Goal: Transaction & Acquisition: Subscribe to service/newsletter

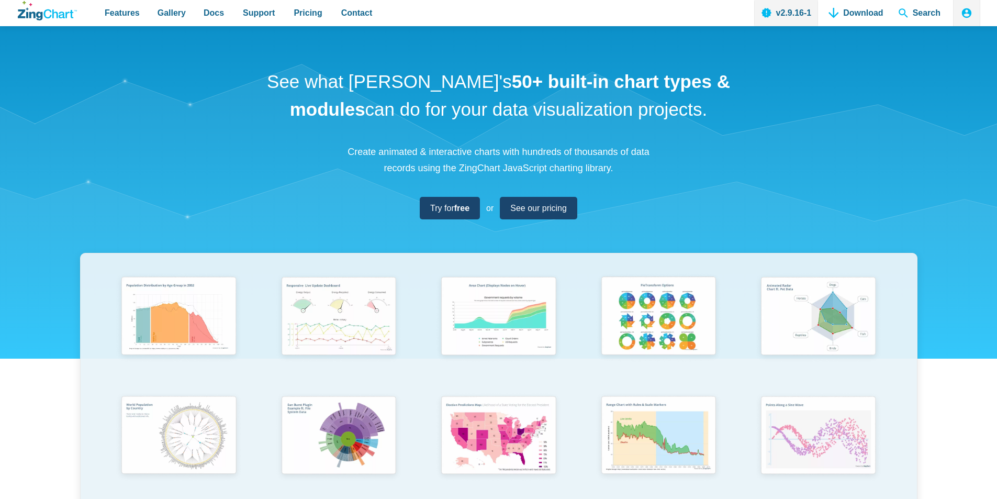
click at [704, 171] on div "See what ZingChart's 50+ built-in chart types & modules can do for your data vi…" at bounding box center [498, 346] width 997 height 640
click at [443, 209] on span "Try for free" at bounding box center [445, 208] width 39 height 14
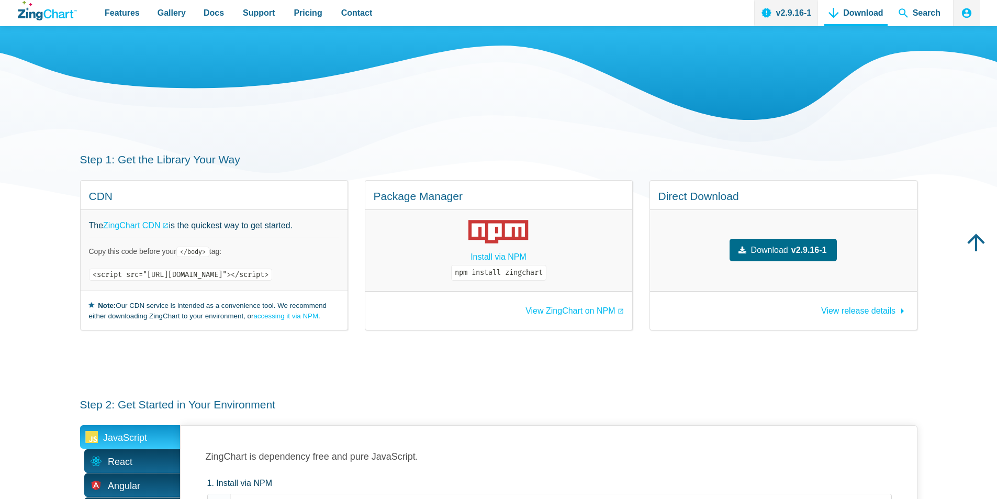
scroll to position [52, 0]
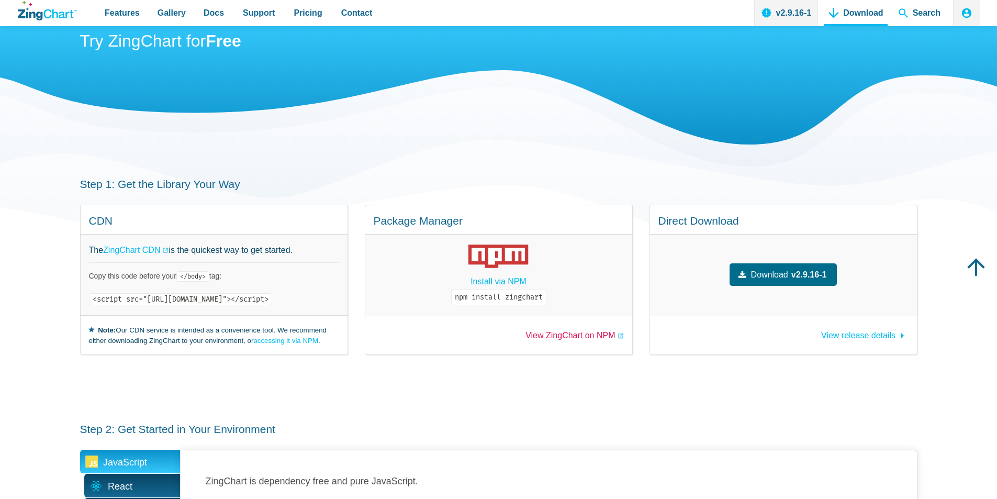
click at [595, 334] on link "View ZingChart on NPM" at bounding box center [574, 335] width 98 height 8
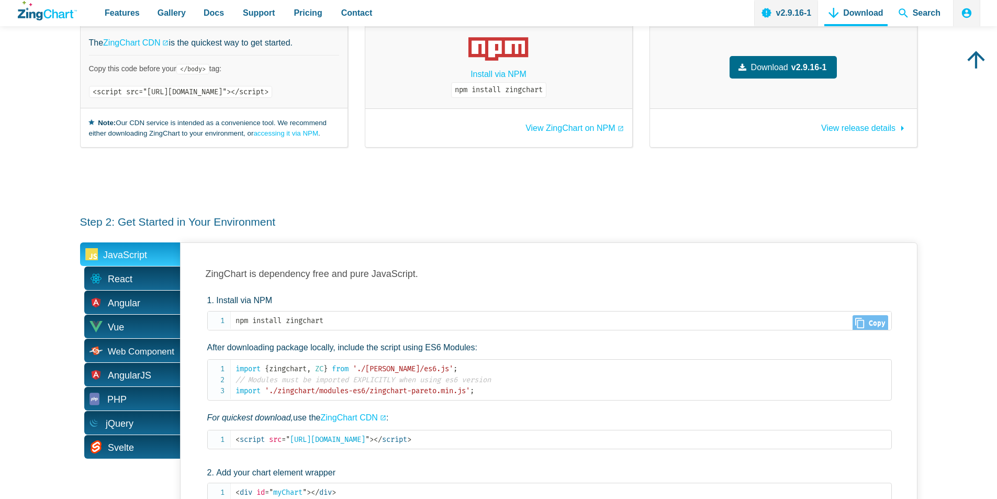
scroll to position [157, 0]
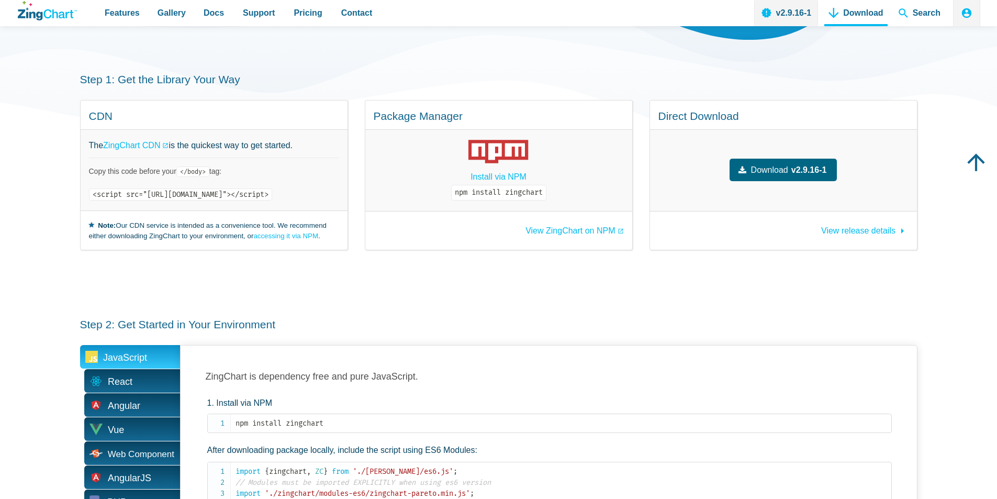
click at [818, 170] on strong "v2.9.16-1" at bounding box center [809, 170] width 36 height 14
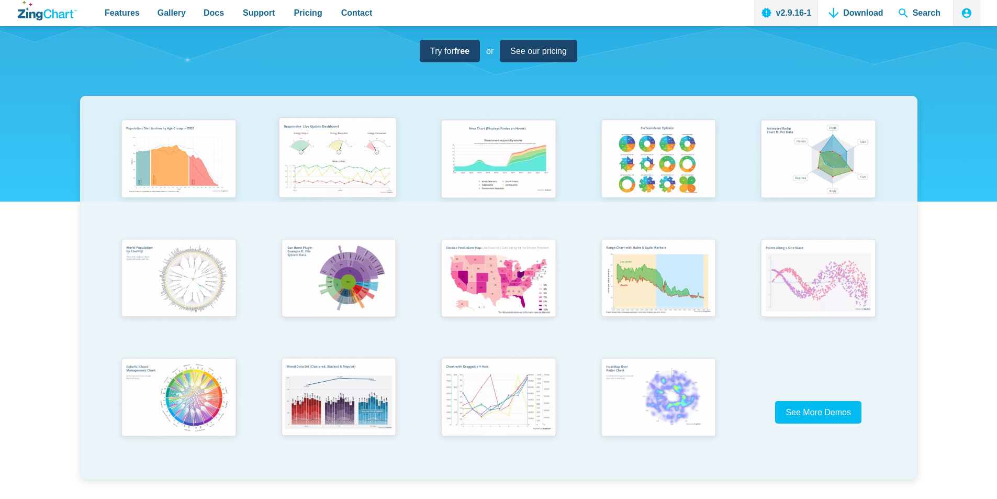
scroll to position [209, 0]
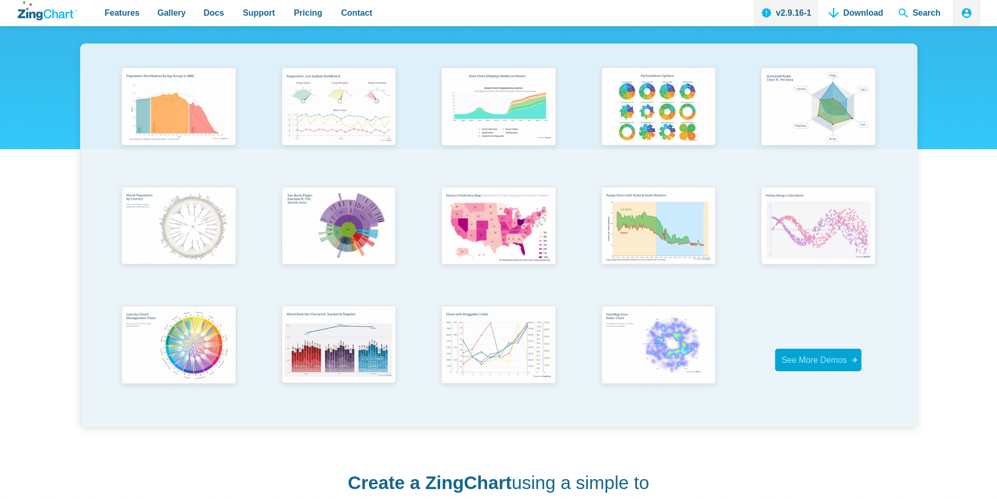
click at [810, 356] on span "See More Demos" at bounding box center [813, 359] width 65 height 9
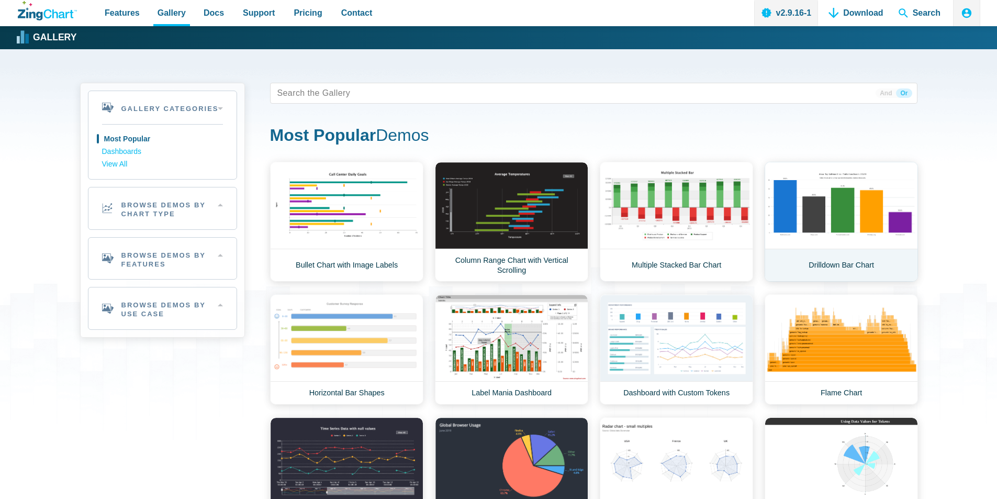
click at [822, 225] on link "Drilldown Bar Chart" at bounding box center [840, 222] width 153 height 120
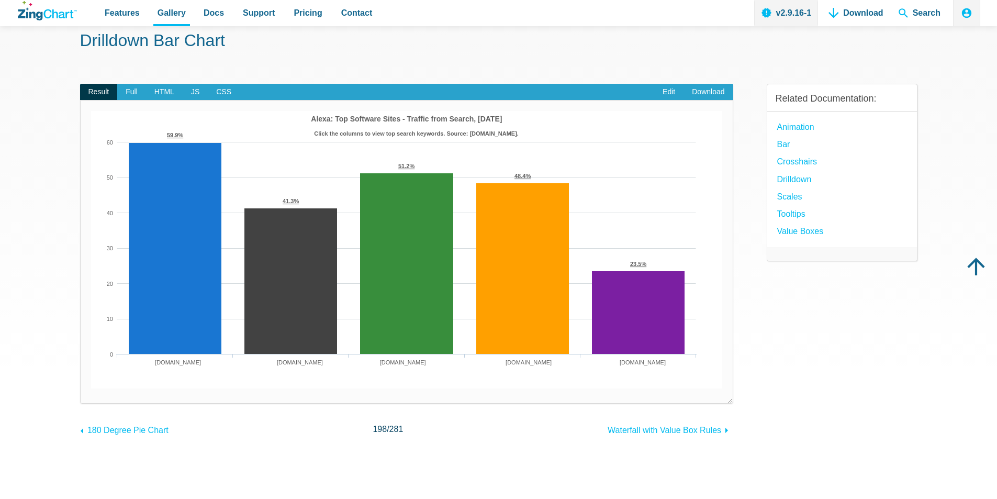
scroll to position [52, 0]
click at [665, 94] on link "Edit" at bounding box center [668, 92] width 29 height 17
click at [667, 96] on link "Edit" at bounding box center [668, 92] width 29 height 17
click at [664, 96] on link "Edit" at bounding box center [668, 92] width 29 height 17
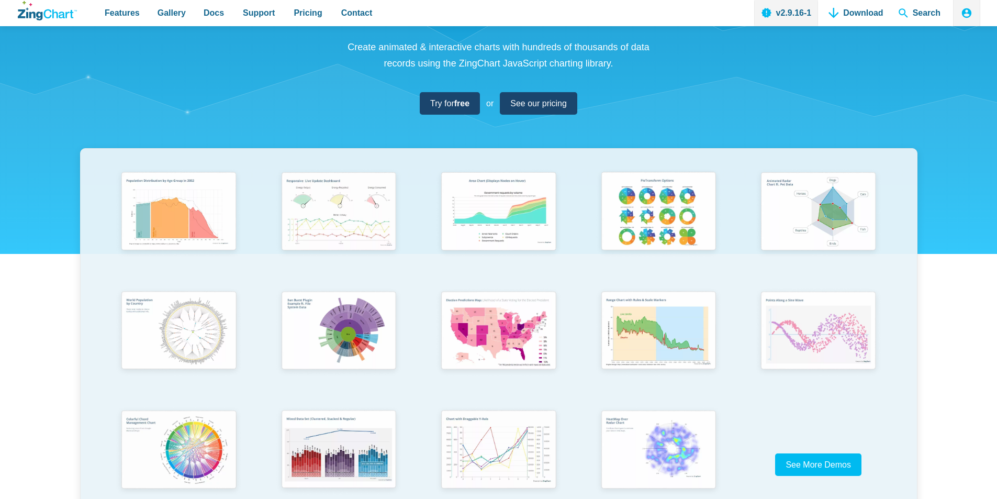
scroll to position [157, 0]
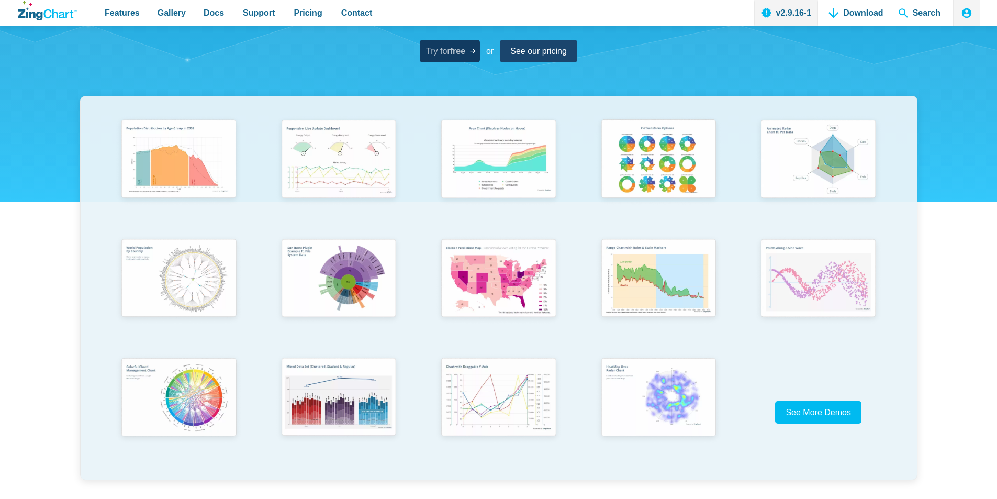
click at [438, 52] on span "Try for free" at bounding box center [445, 51] width 39 height 14
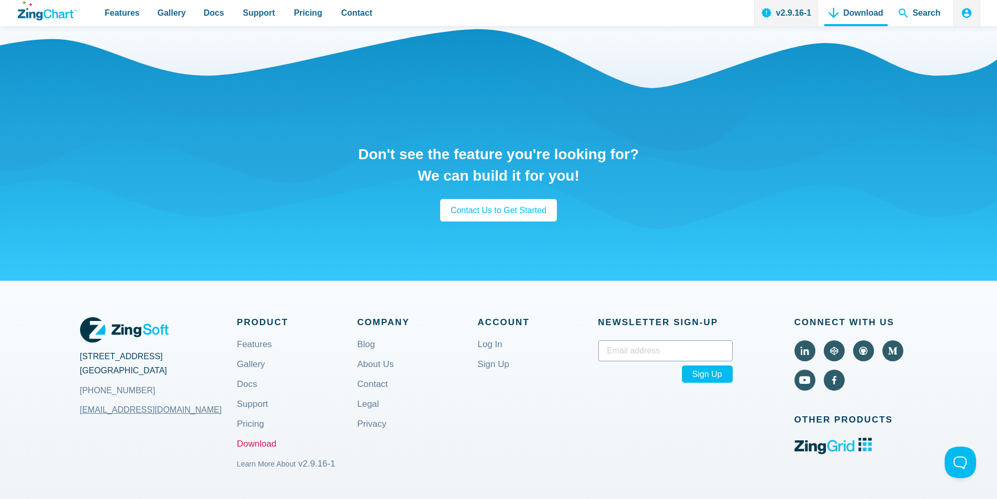
scroll to position [1360, 0]
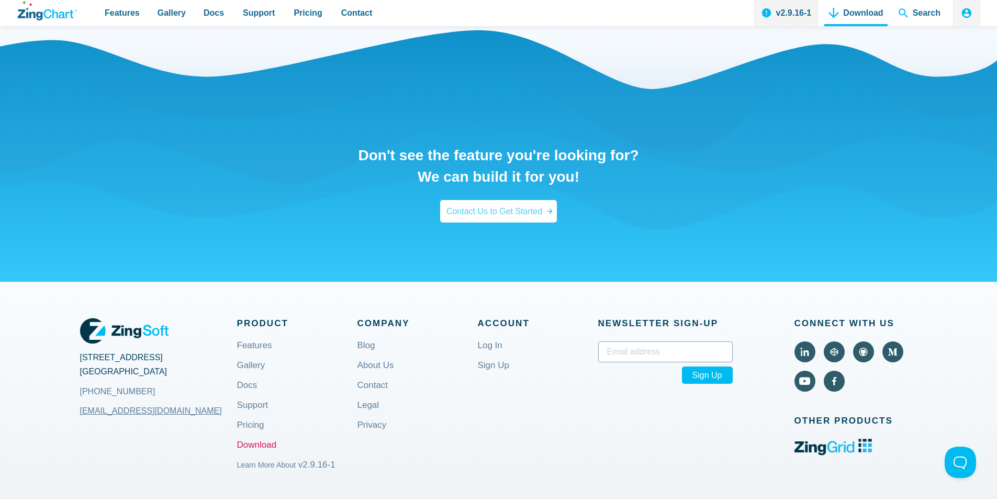
click at [525, 218] on span "Contact Us to Get Started" at bounding box center [494, 211] width 96 height 14
click at [548, 222] on div "Contact Us to Get Started" at bounding box center [498, 211] width 117 height 22
click at [536, 218] on span "Contact Us to Get Started" at bounding box center [494, 211] width 96 height 14
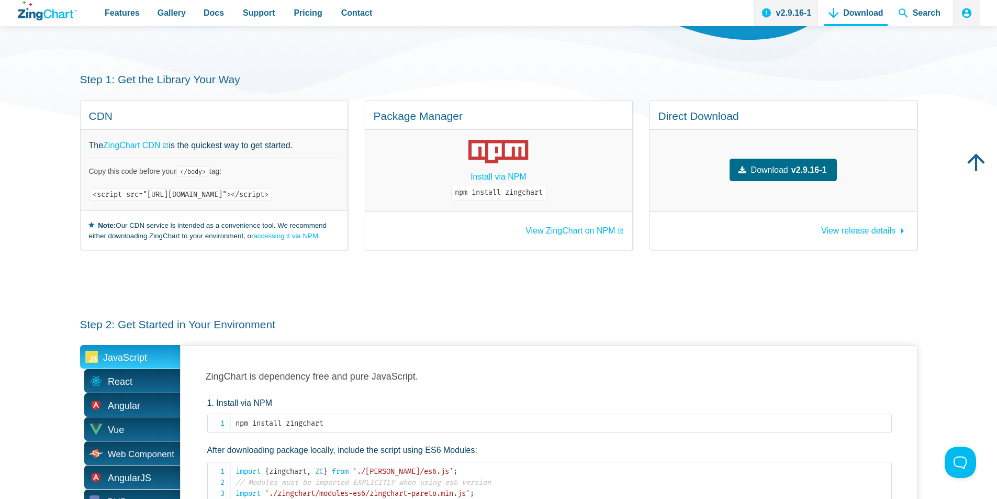
scroll to position [0, 0]
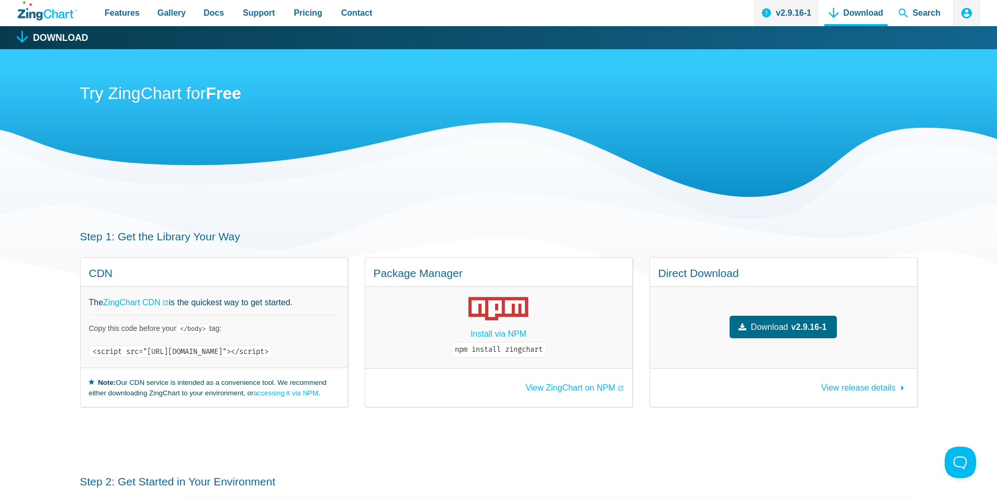
click at [966, 15] on icon "App Header" at bounding box center [966, 13] width 13 height 13
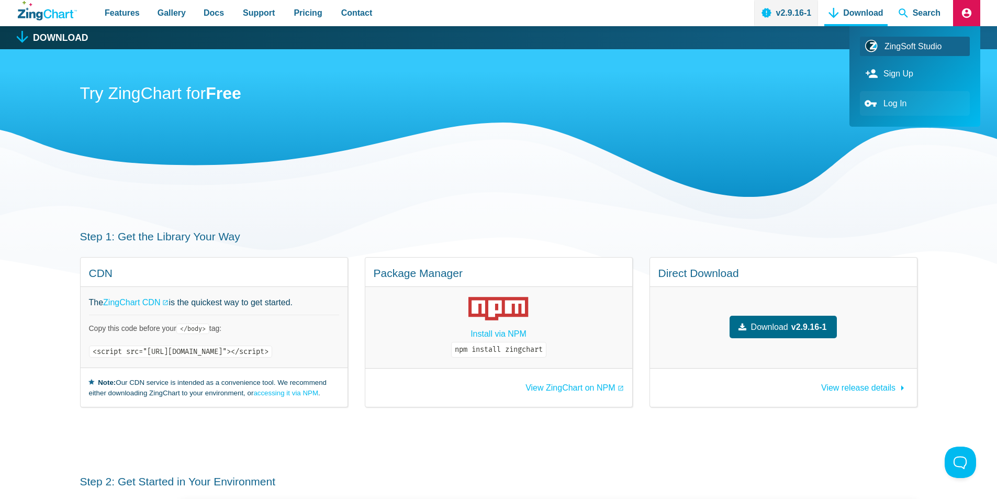
click at [901, 80] on link "Sign Up" at bounding box center [915, 73] width 110 height 25
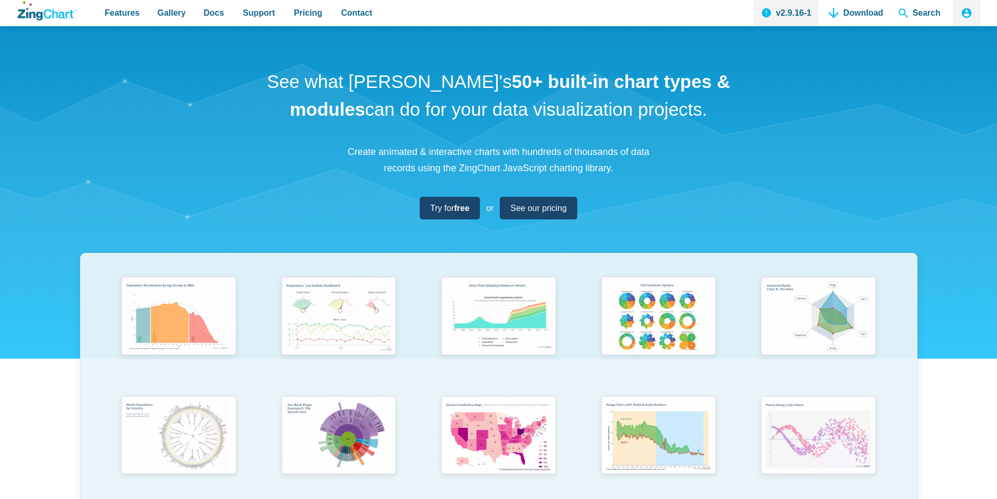
scroll to position [157, 0]
